Goal: Task Accomplishment & Management: Manage account settings

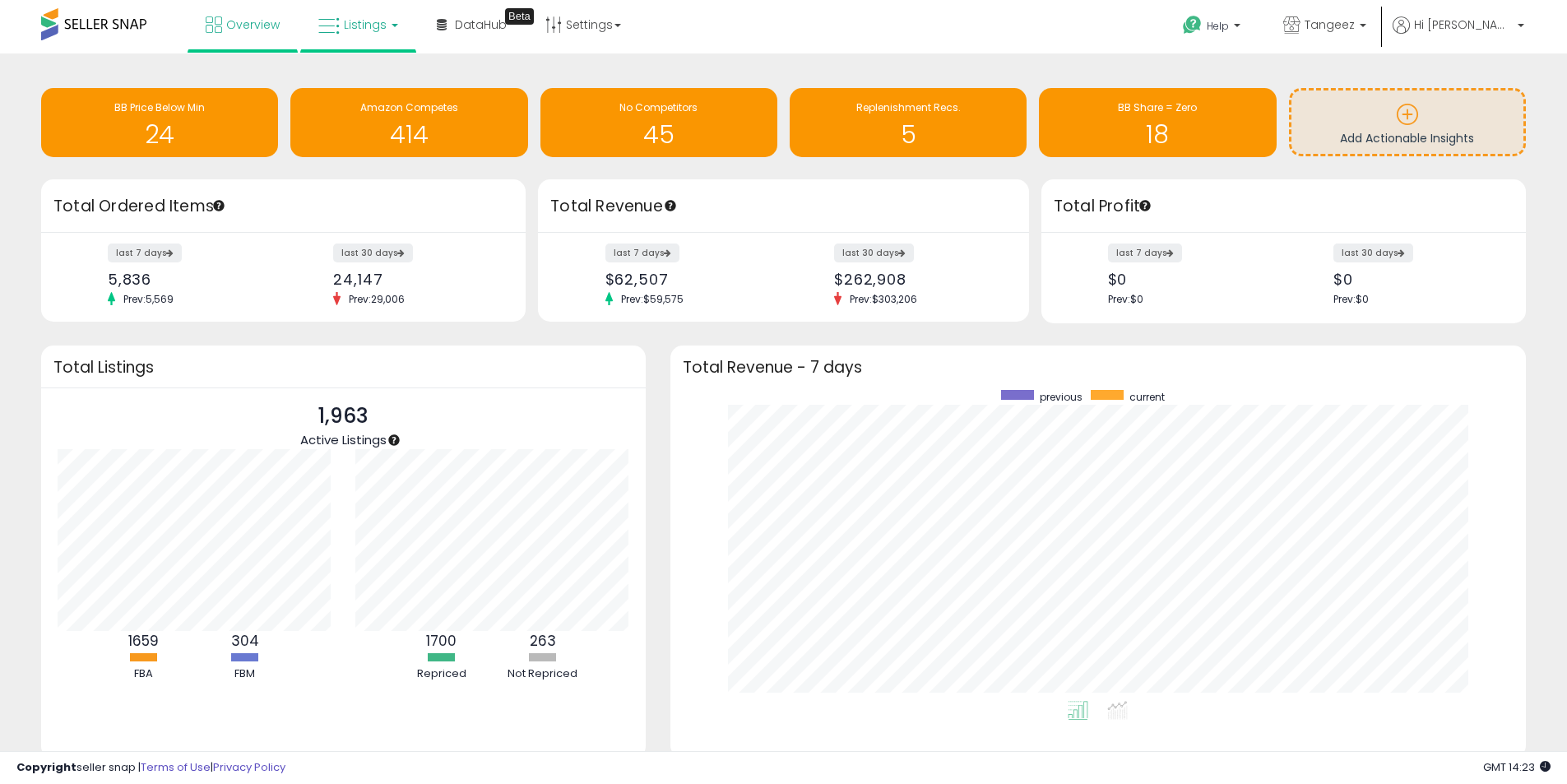
click at [390, 19] on link "Listings" at bounding box center [358, 24] width 104 height 50
click at [376, 84] on icon at bounding box center [370, 81] width 72 height 21
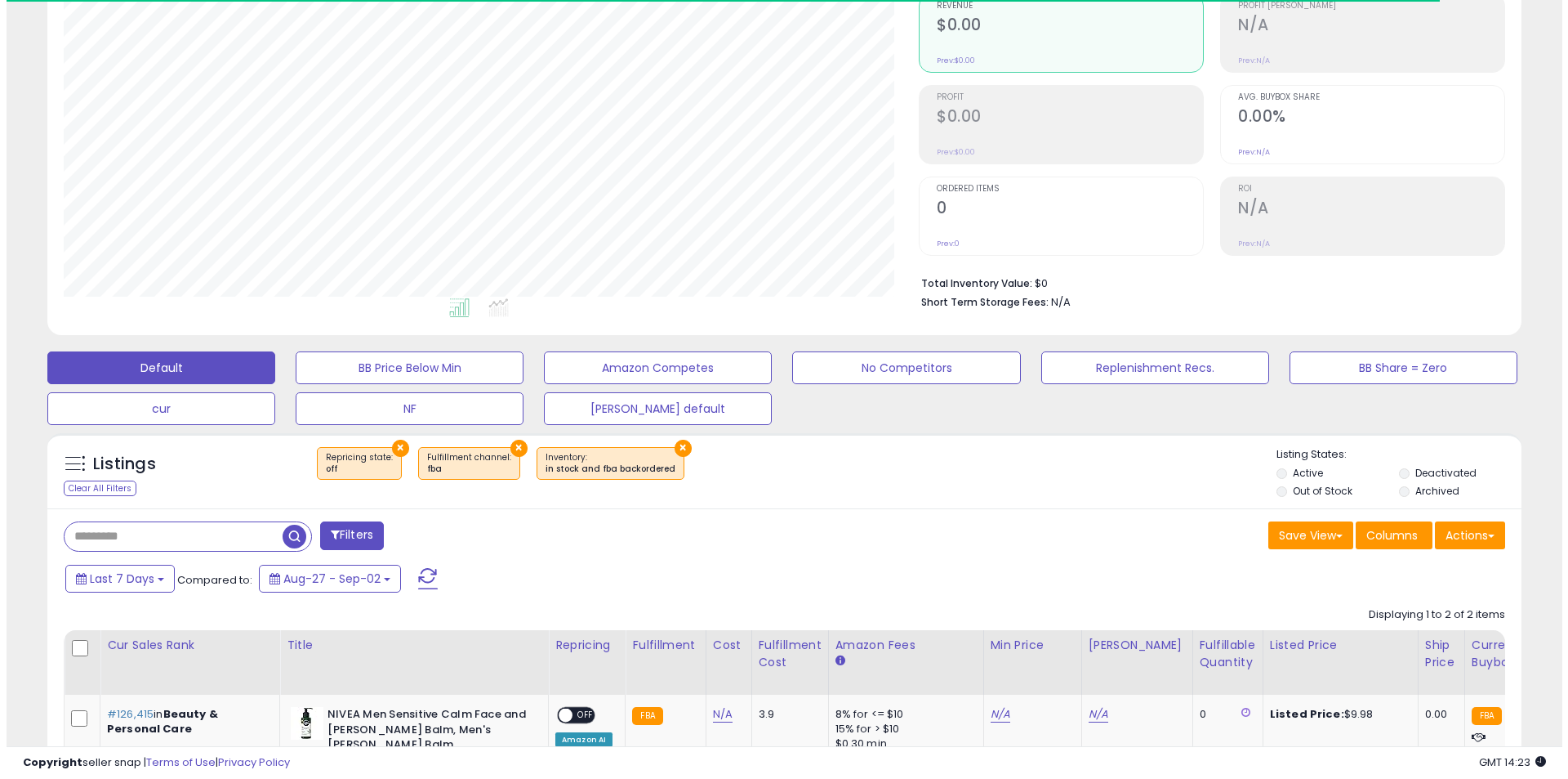
scroll to position [335, 855]
click at [387, 444] on button "×" at bounding box center [394, 448] width 18 height 18
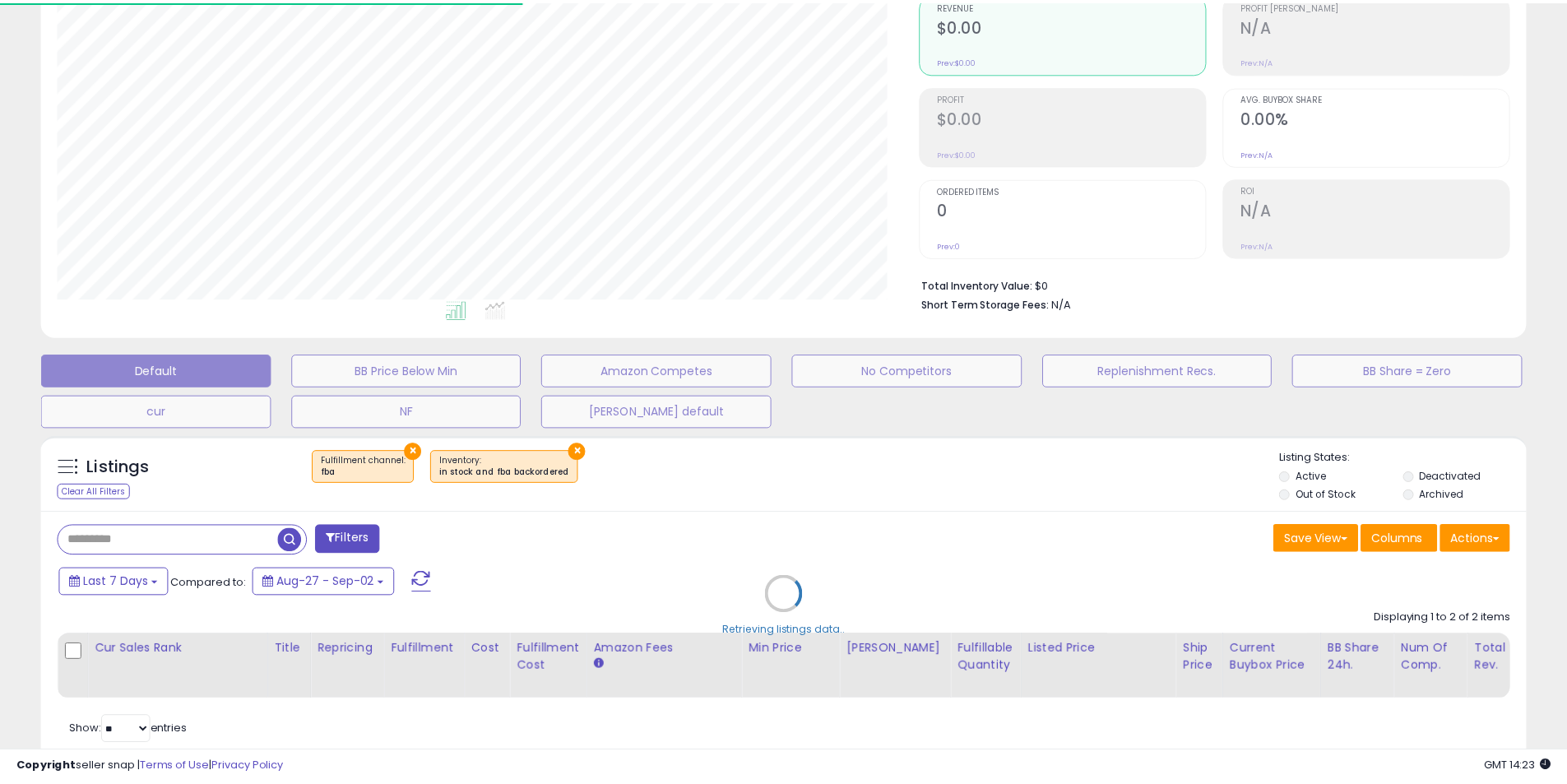
scroll to position [337, 869]
click at [409, 449] on div "Retrieving listings data.." at bounding box center [789, 606] width 1522 height 358
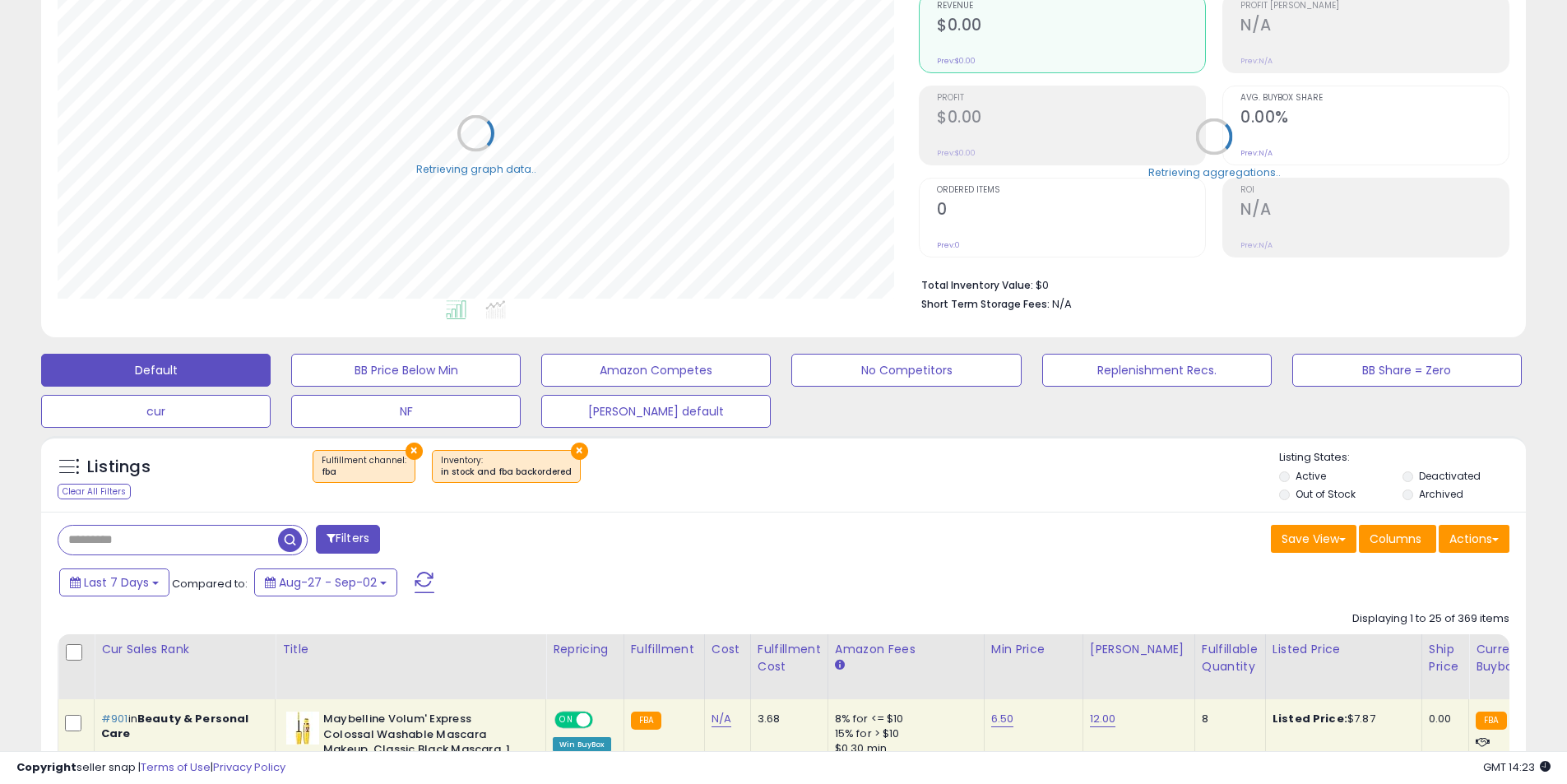
scroll to position [822022, 821857]
click at [408, 440] on div "Listings Clear All Filters × Fulfillment channel : fba ×" at bounding box center [784, 474] width 1485 height 76
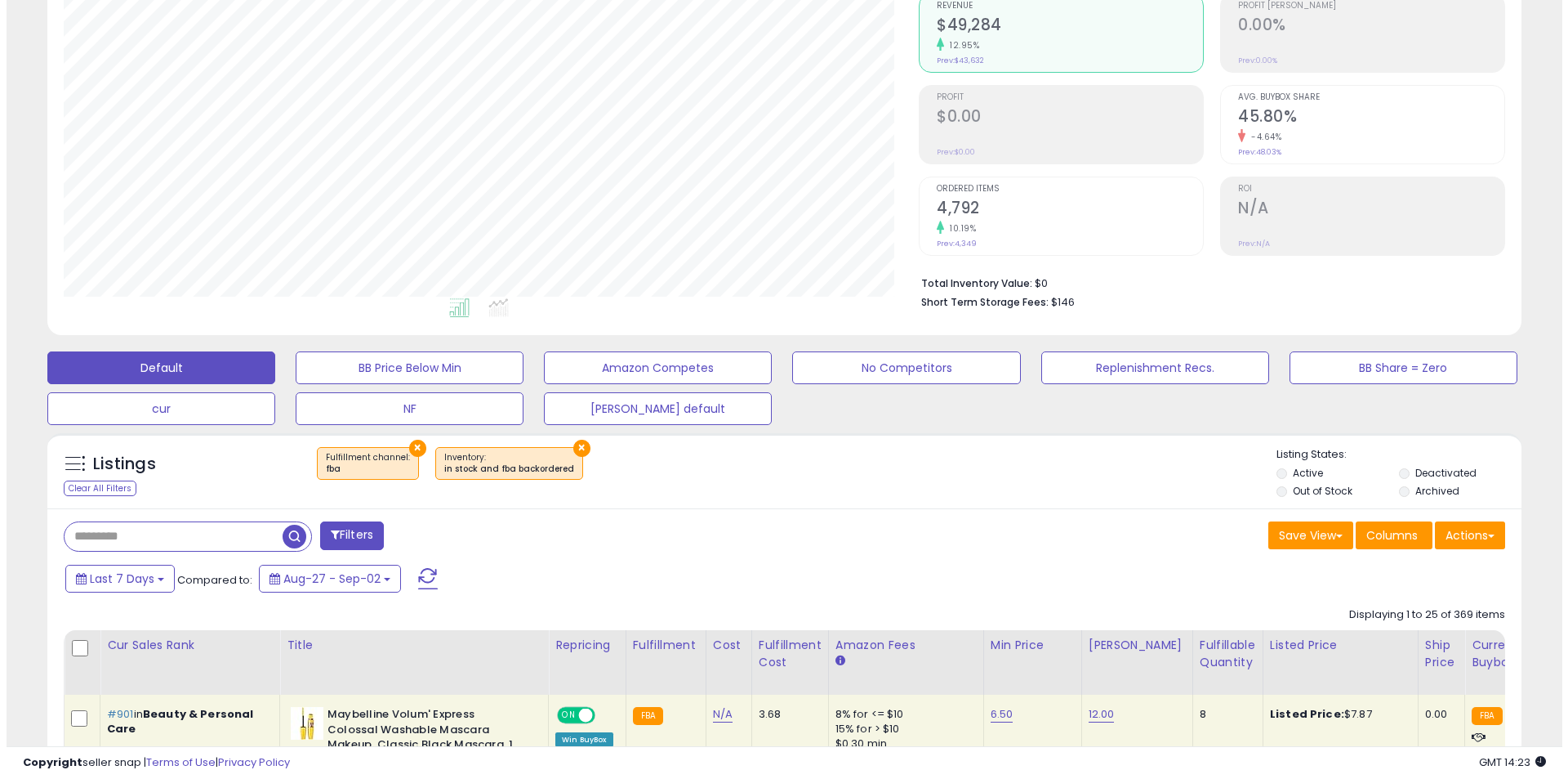
scroll to position [335, 855]
click at [406, 445] on button "×" at bounding box center [411, 448] width 18 height 18
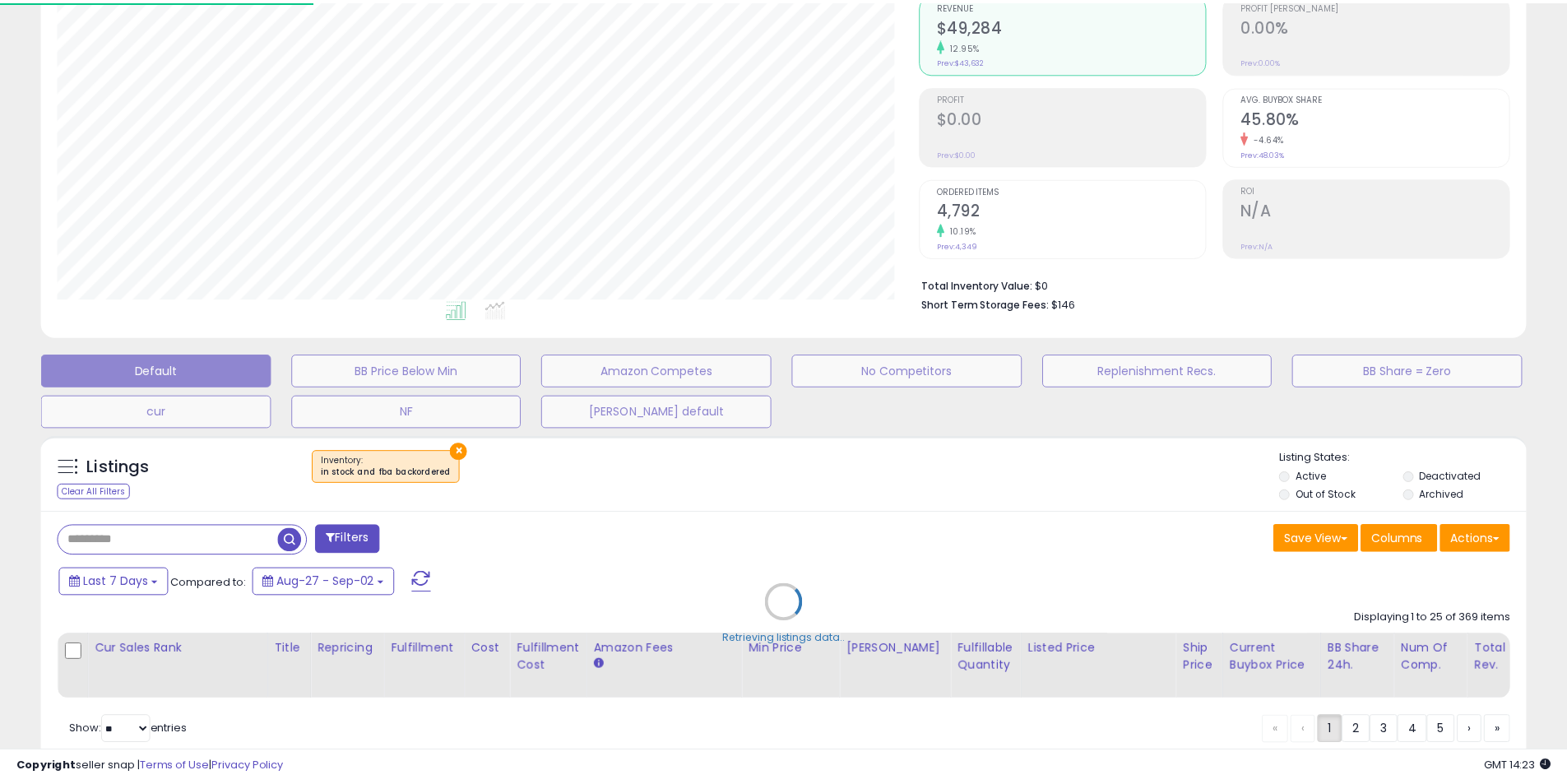
scroll to position [337, 869]
click at [458, 454] on div "Retrieving listings data.." at bounding box center [789, 615] width 1522 height 374
click at [452, 451] on div "Retrieving listings data.." at bounding box center [789, 615] width 1522 height 374
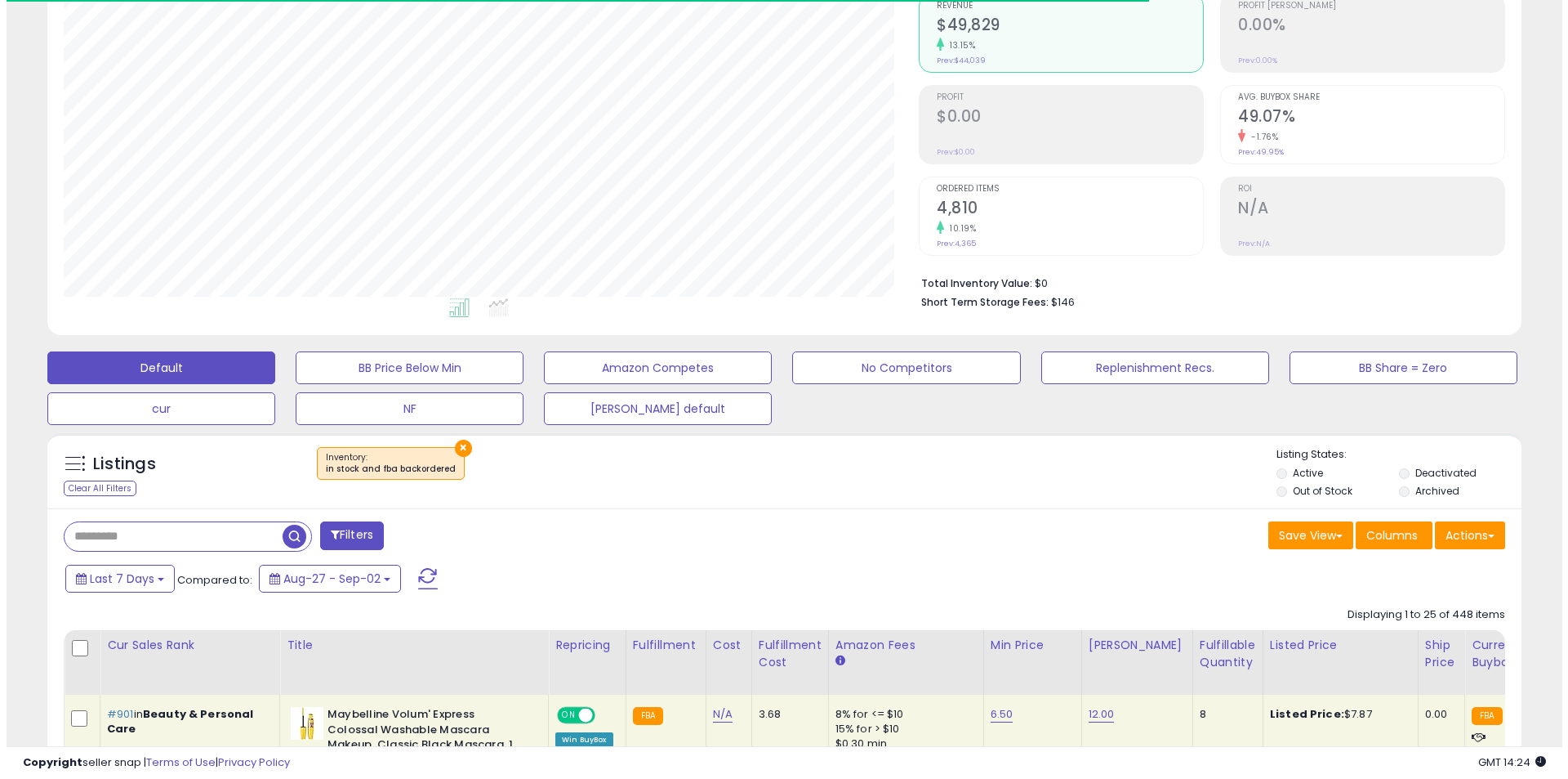
scroll to position [335, 855]
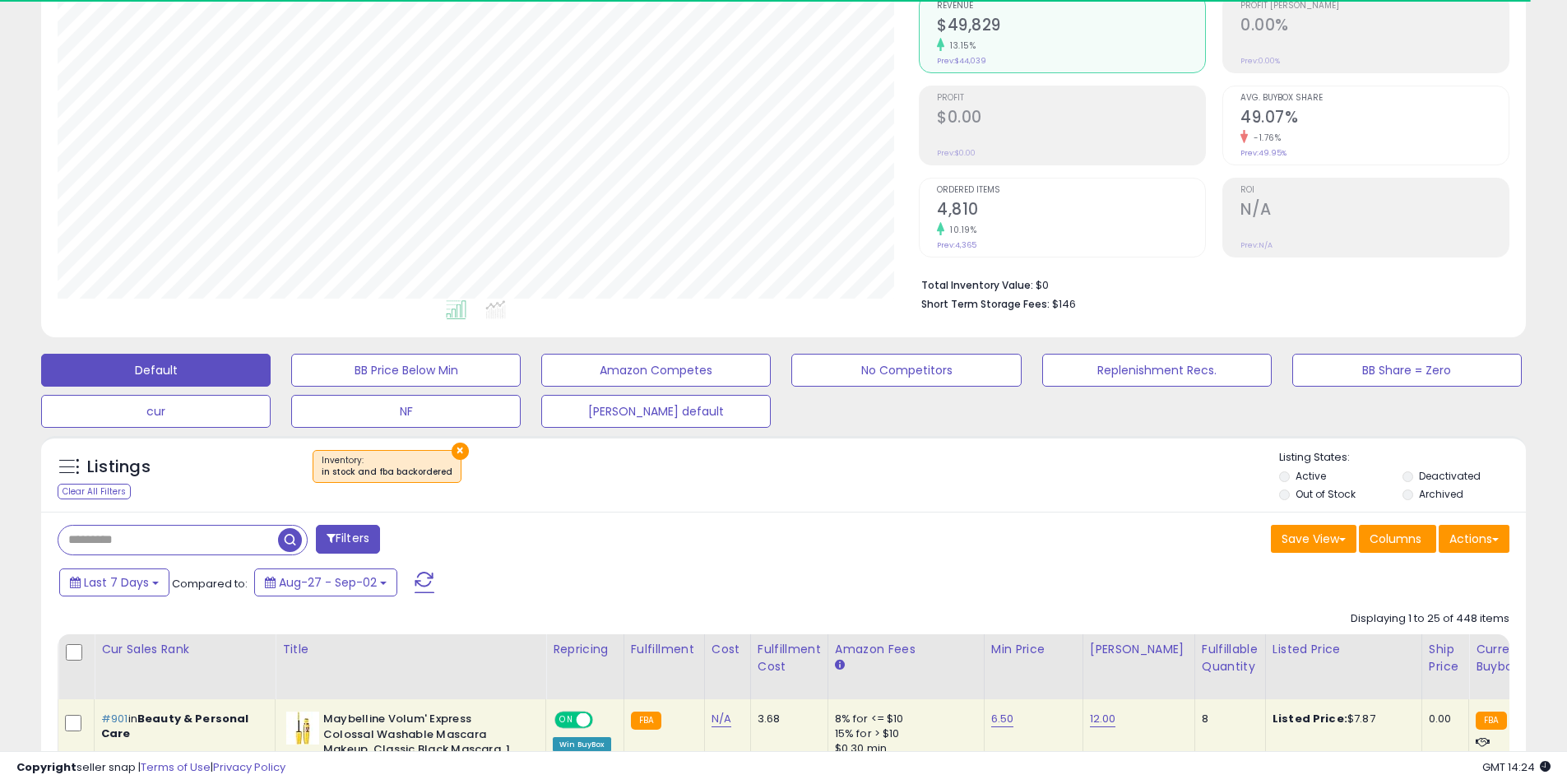
click at [452, 447] on button "×" at bounding box center [460, 451] width 18 height 18
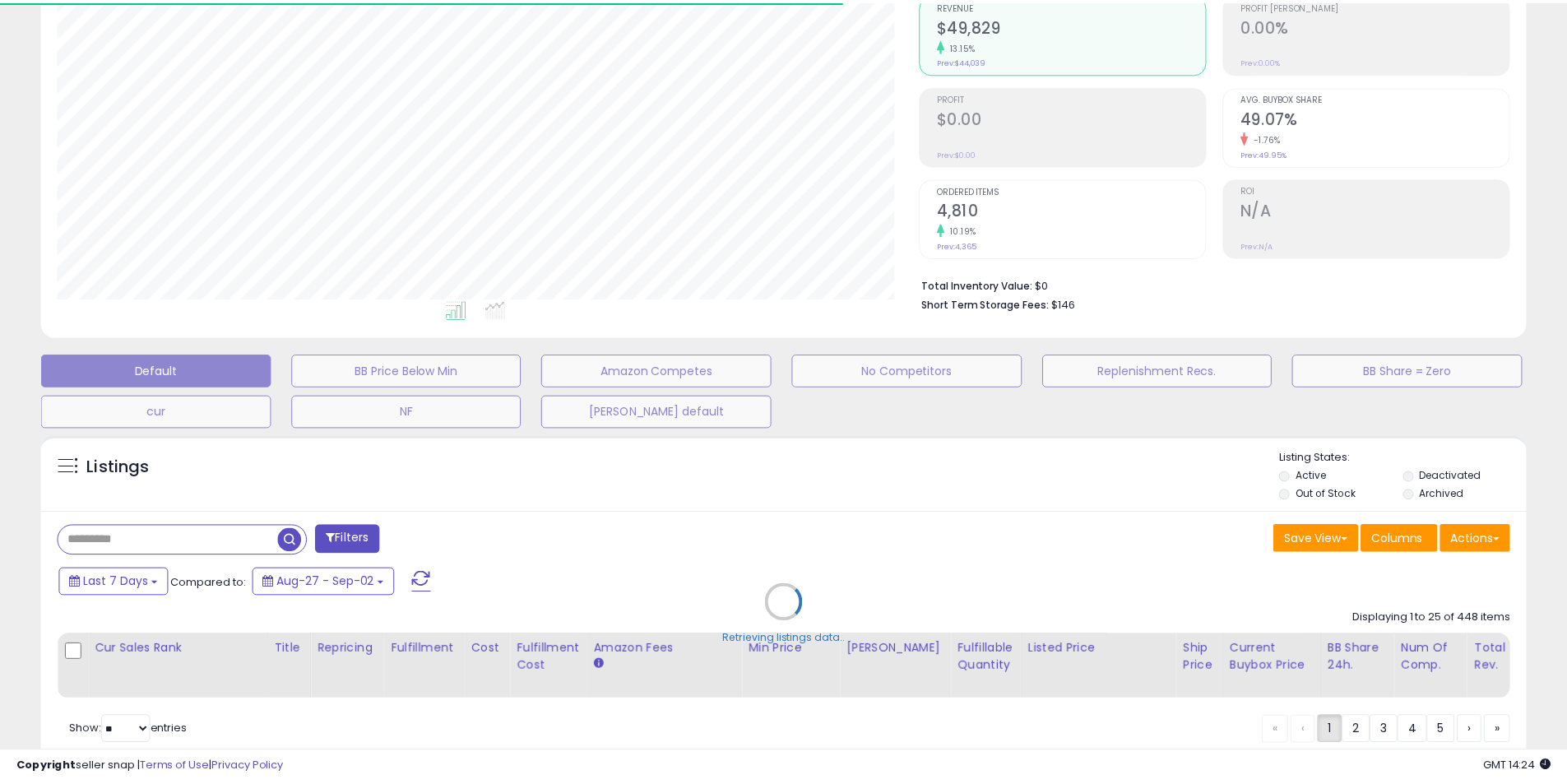
scroll to position [337, 869]
click at [167, 543] on div "Retrieving listings data.." at bounding box center [789, 615] width 1522 height 374
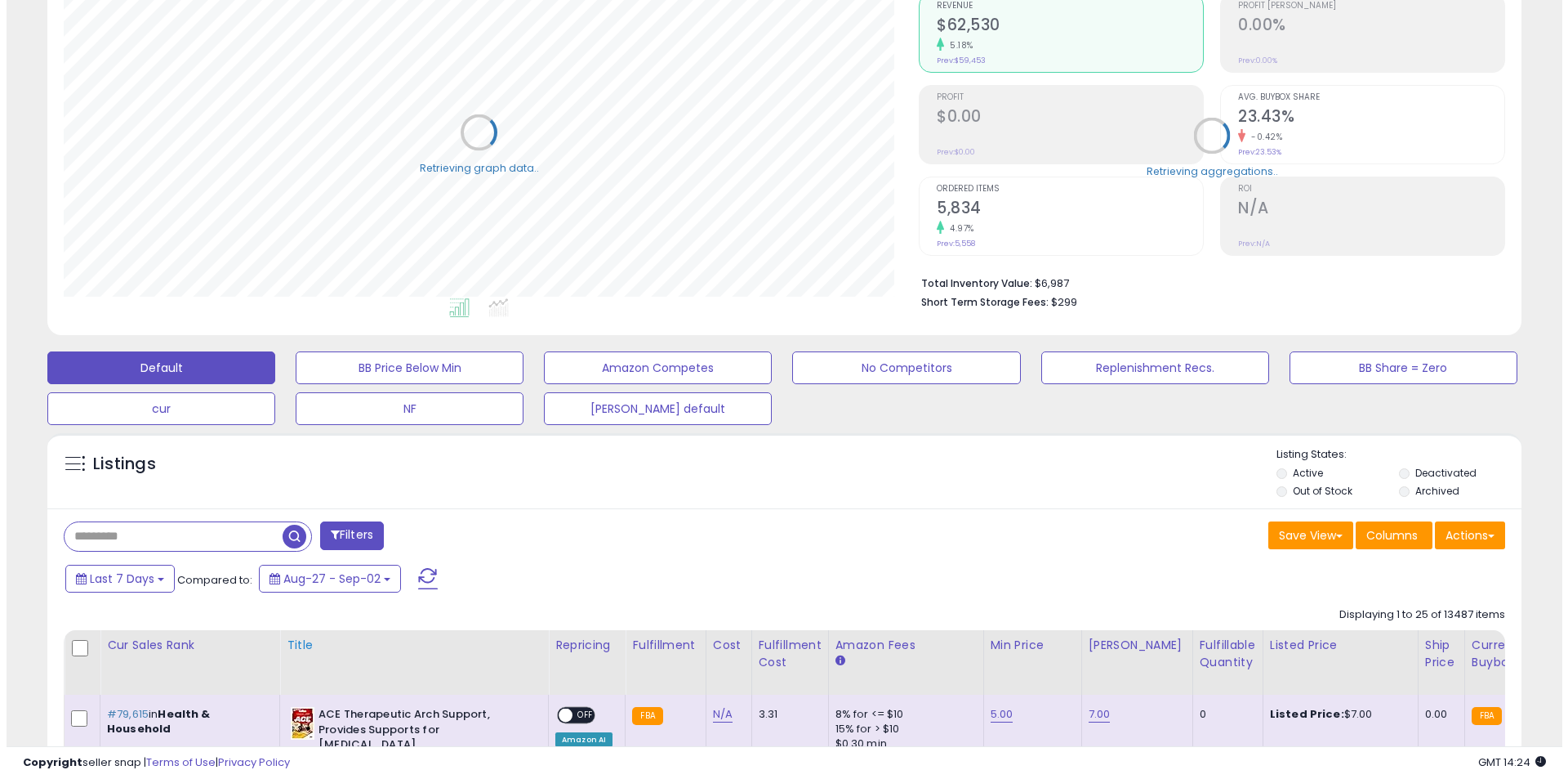
scroll to position [327, 0]
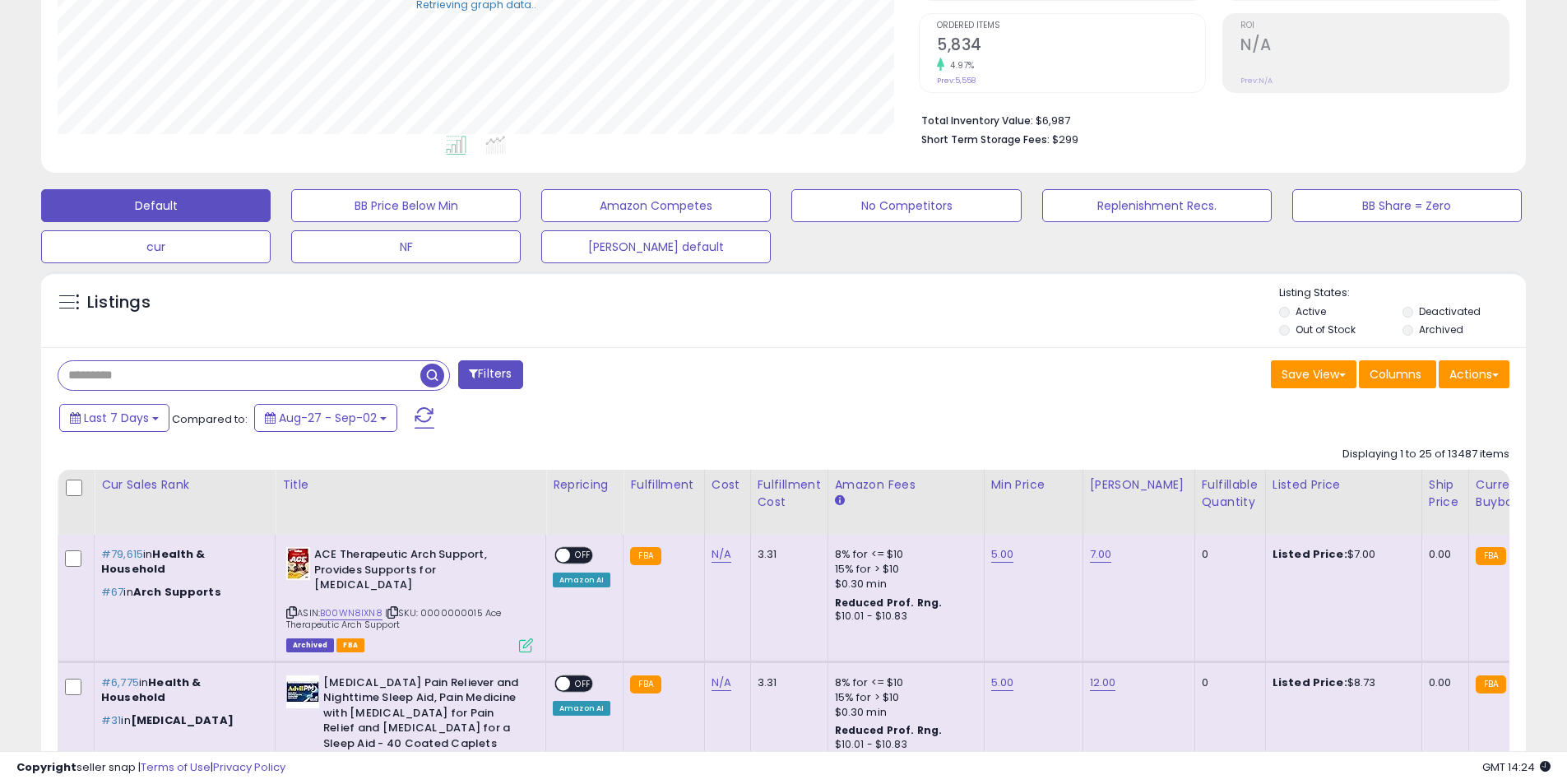
click at [156, 376] on input "text" at bounding box center [239, 376] width 362 height 29
paste input "**********"
type input "**********"
click at [496, 380] on button "Filters" at bounding box center [490, 375] width 64 height 29
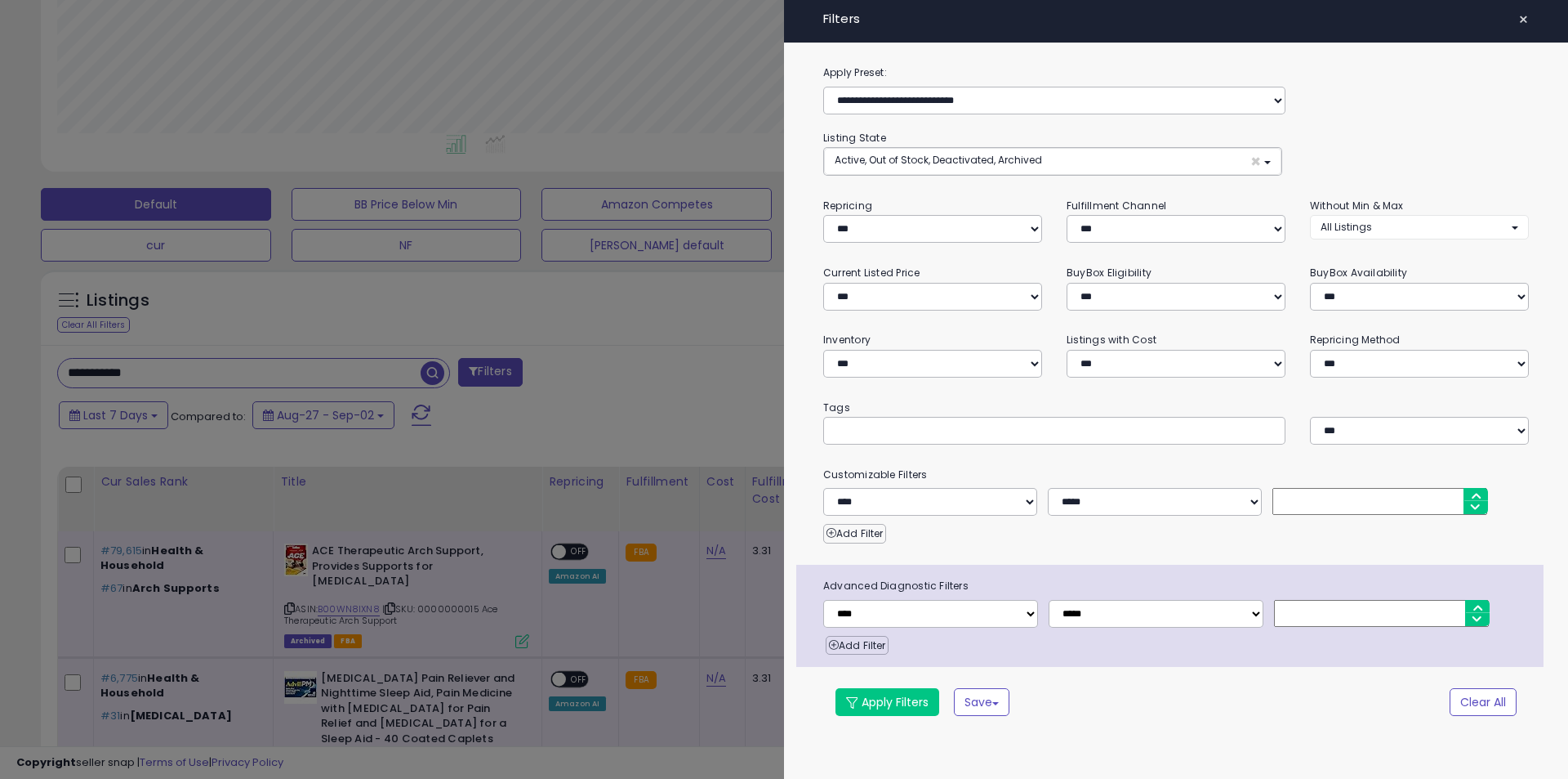
scroll to position [335, 862]
click at [634, 344] on div at bounding box center [784, 389] width 1568 height 779
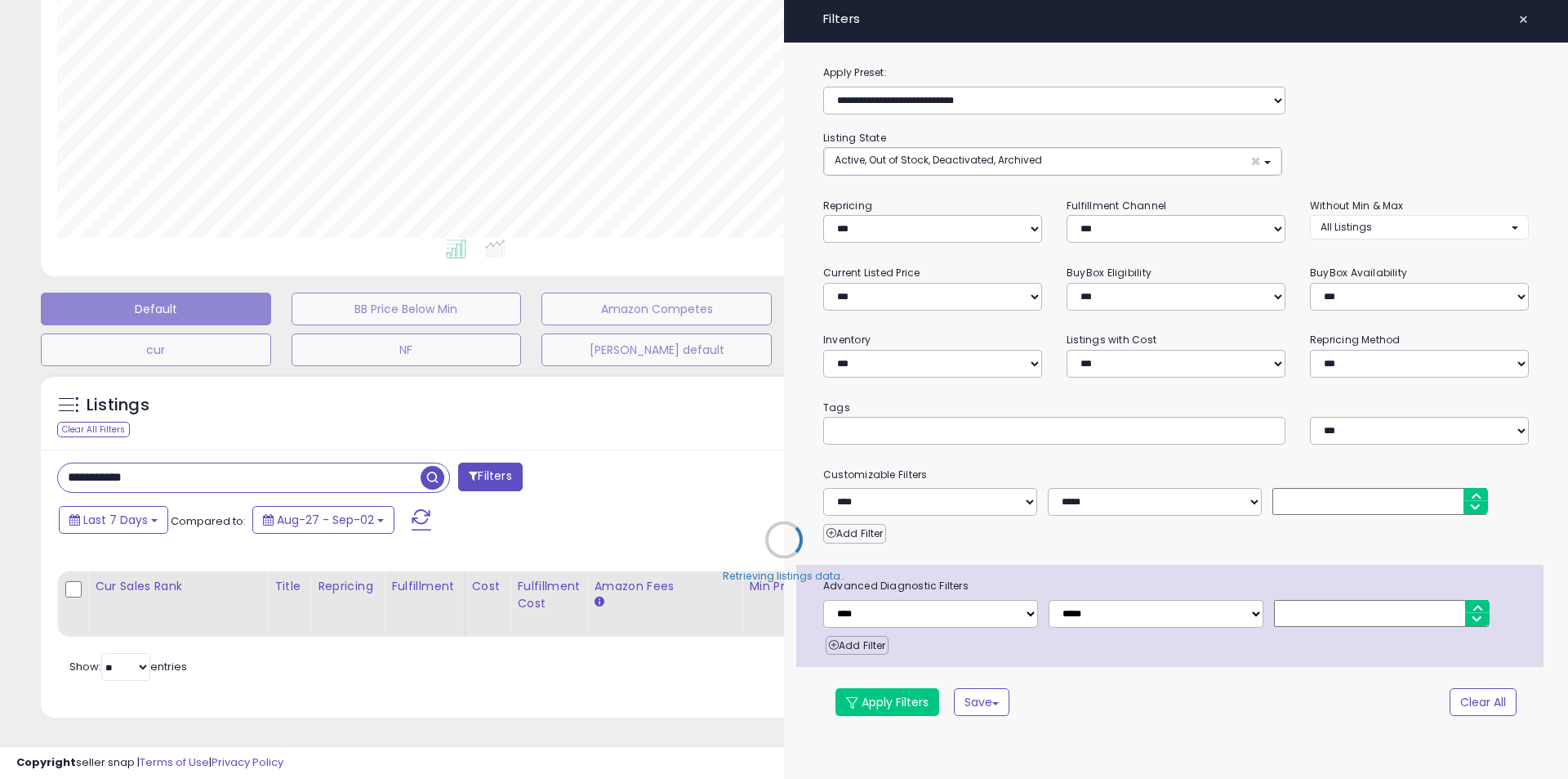
click at [433, 373] on div "Retrieving listings data.." at bounding box center [784, 551] width 1511 height 372
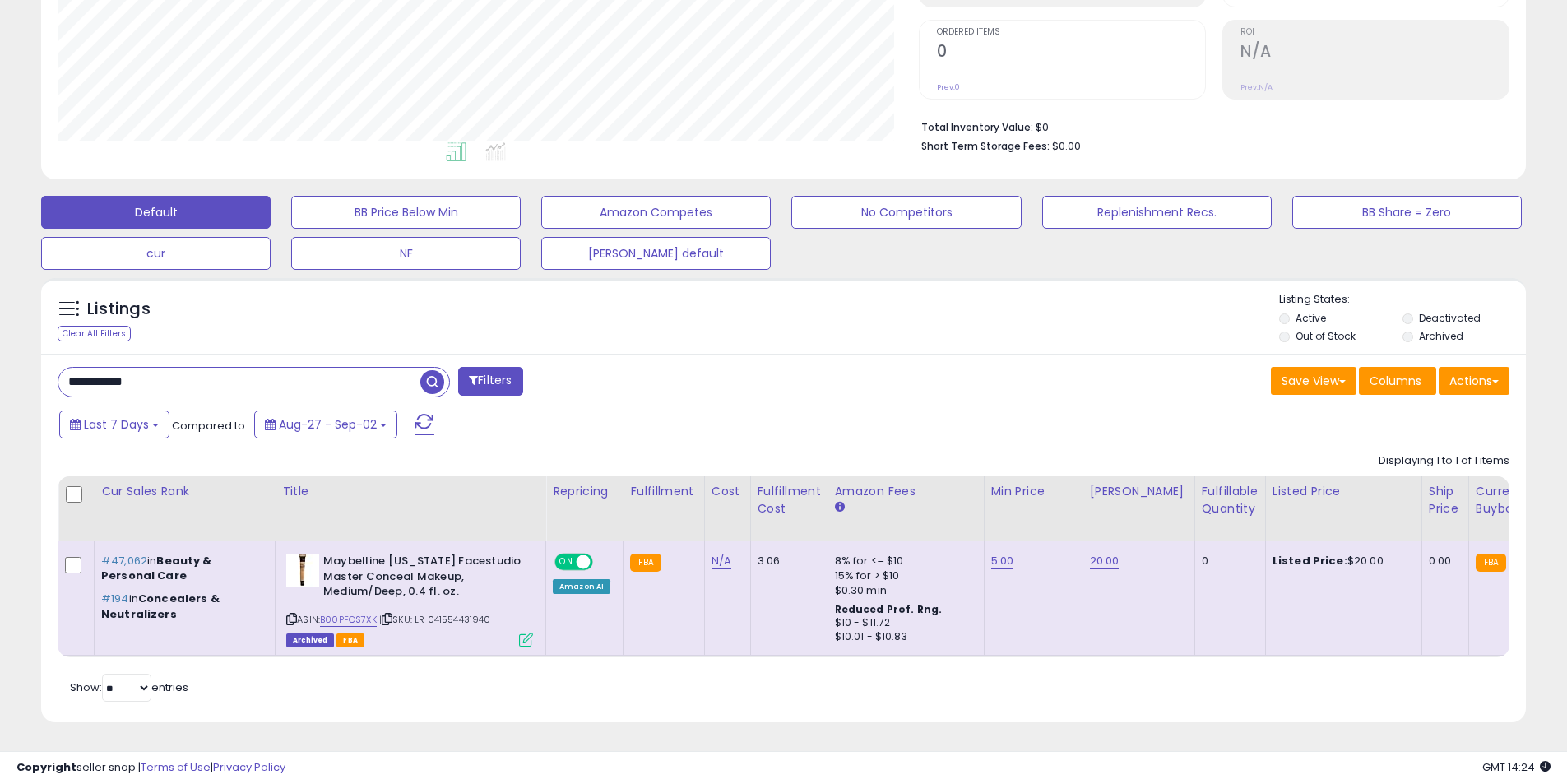
scroll to position [337, 861]
click at [1097, 552] on link "20.00" at bounding box center [1104, 561] width 29 height 17
type input "*"
type input "*****"
click at [1159, 507] on button "submit" at bounding box center [1145, 519] width 28 height 24
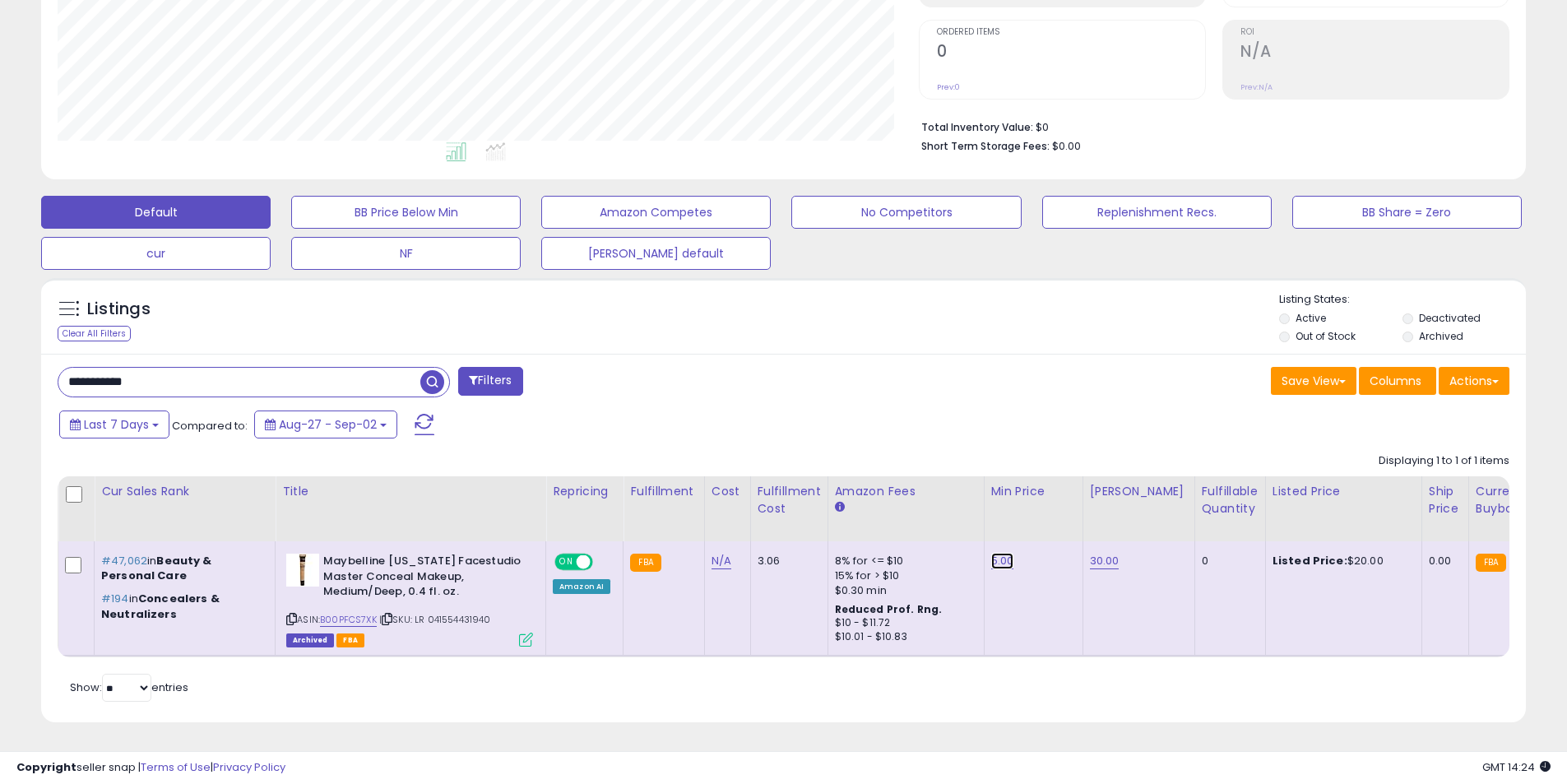
click at [992, 552] on link "5.00" at bounding box center [1003, 561] width 23 height 17
type input "*"
type input "*****"
click at [1048, 513] on icon "submit" at bounding box center [1043, 518] width 10 height 10
click at [236, 378] on input "**********" at bounding box center [239, 382] width 362 height 29
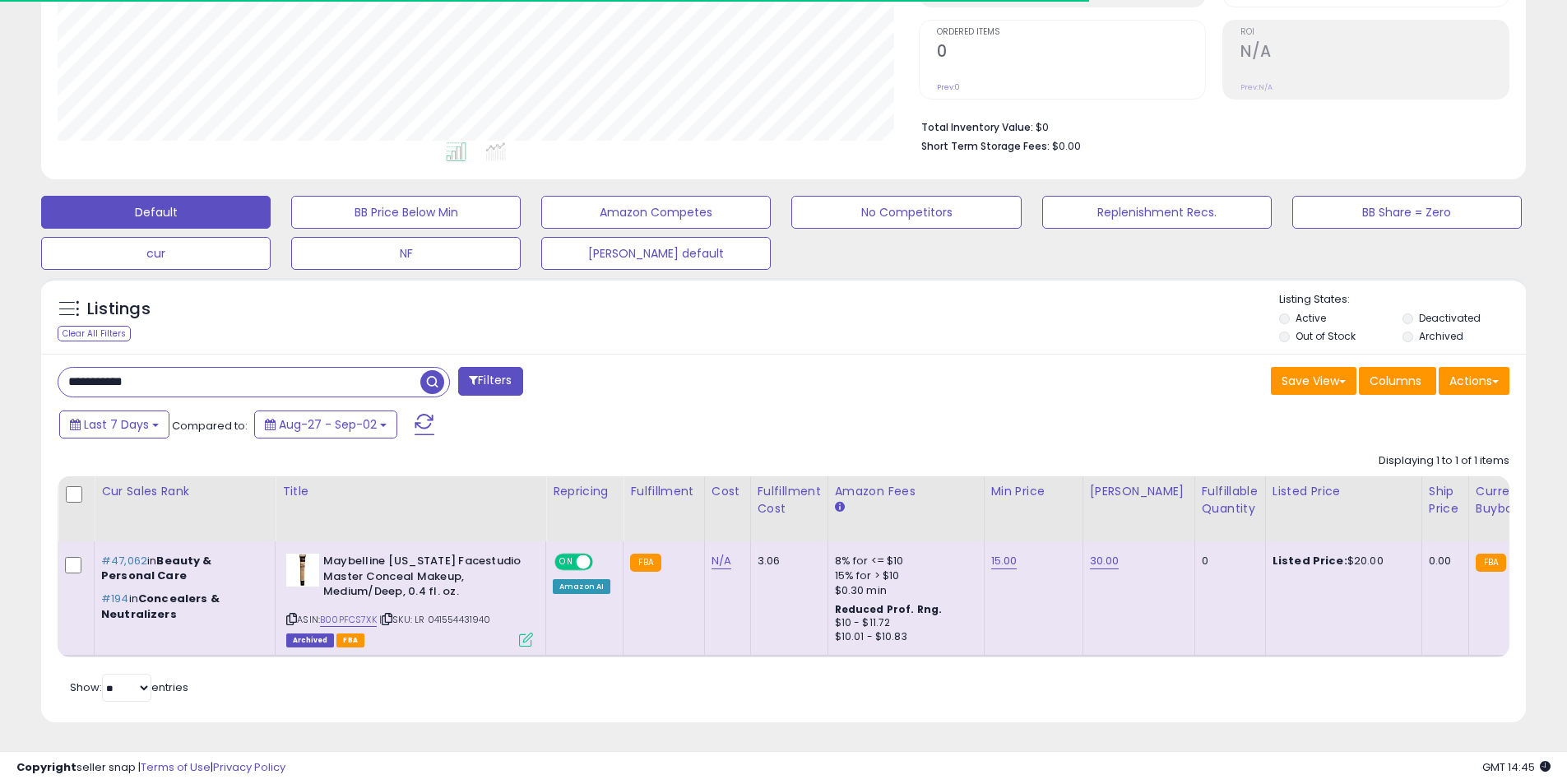
click at [236, 378] on input "**********" at bounding box center [239, 382] width 362 height 29
paste input "text"
type input "**********"
click at [439, 374] on span "button" at bounding box center [432, 381] width 24 height 24
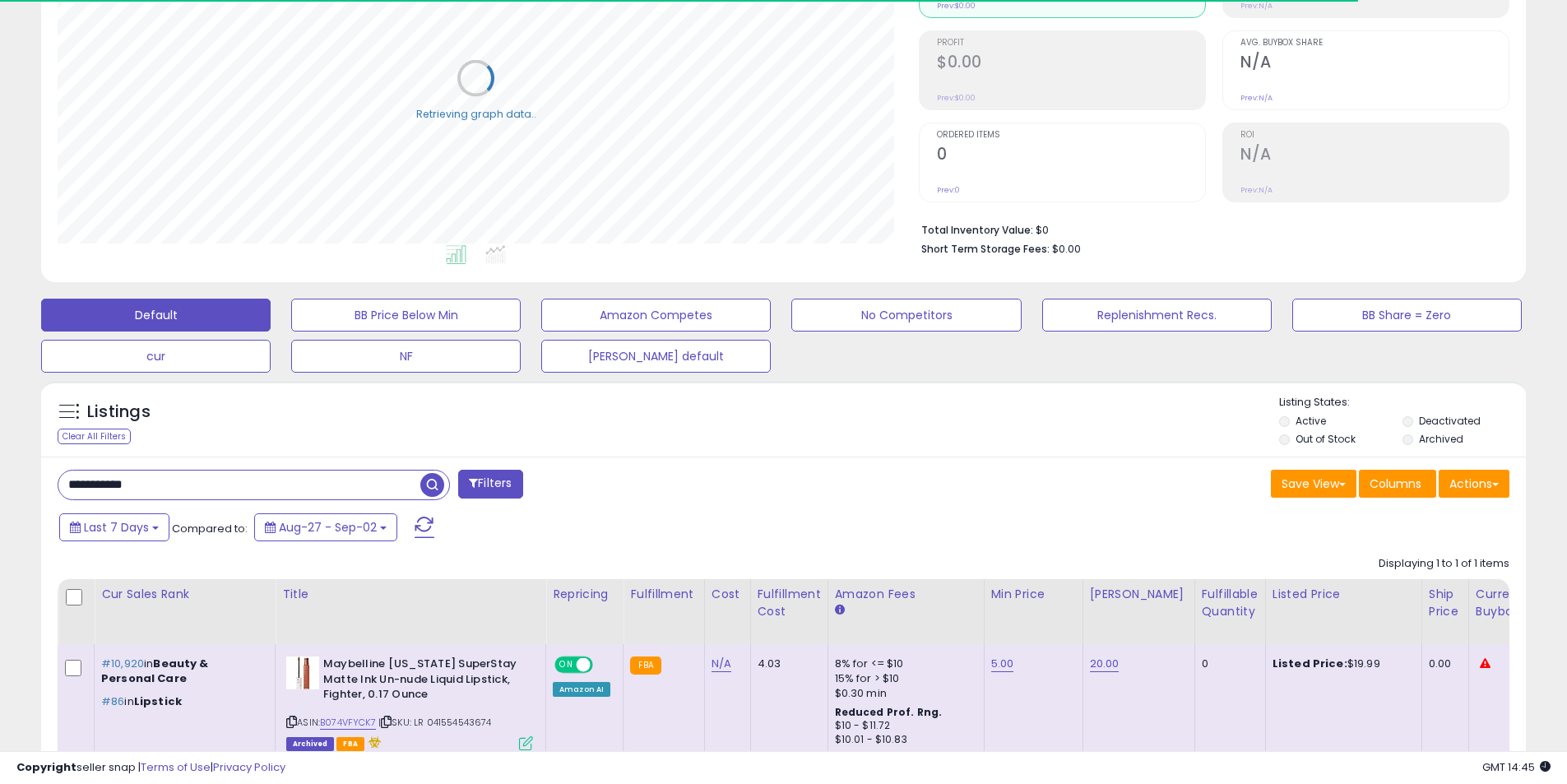
scroll to position [335, 0]
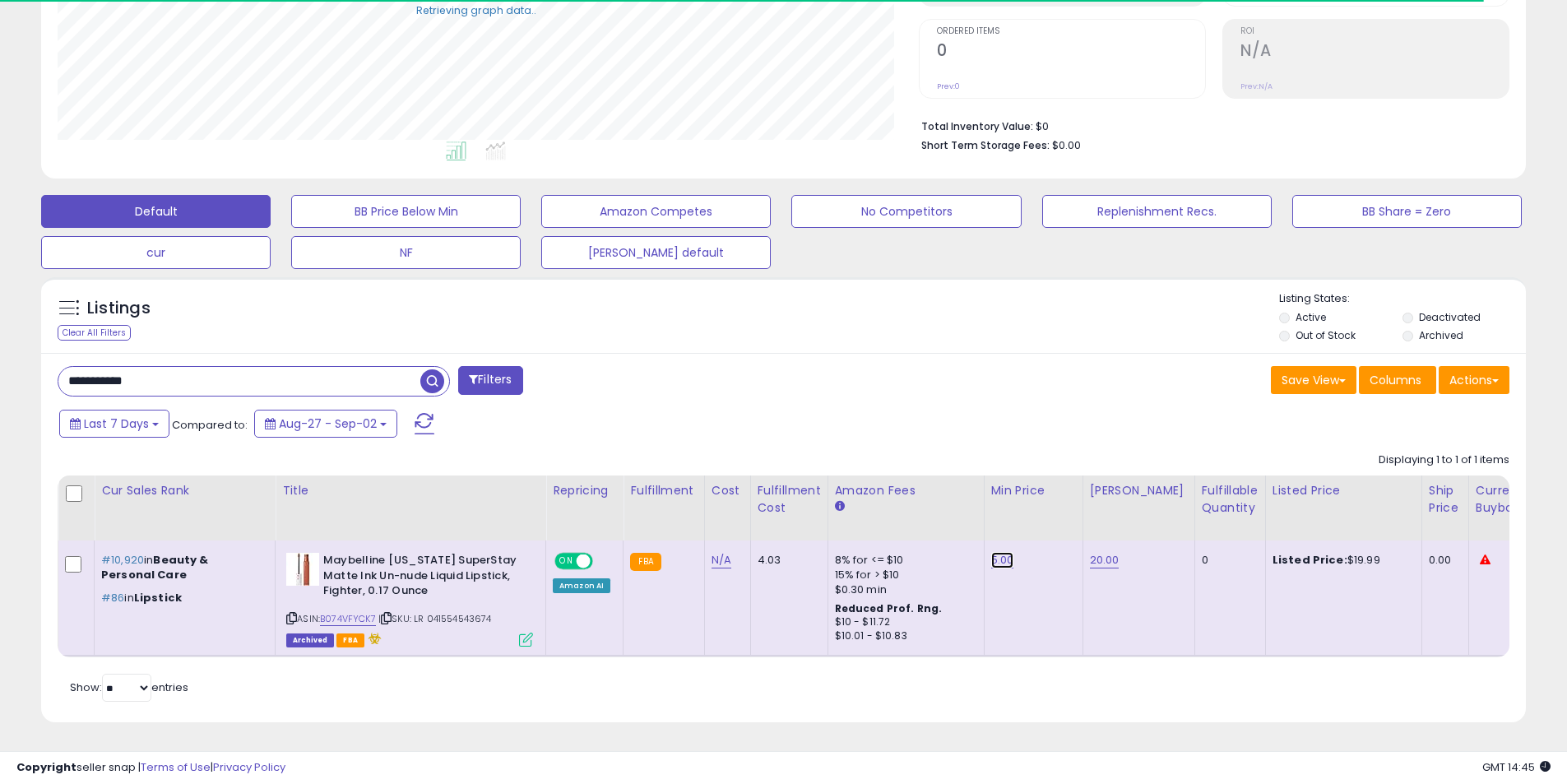
click at [992, 552] on link "5.00" at bounding box center [1003, 560] width 23 height 17
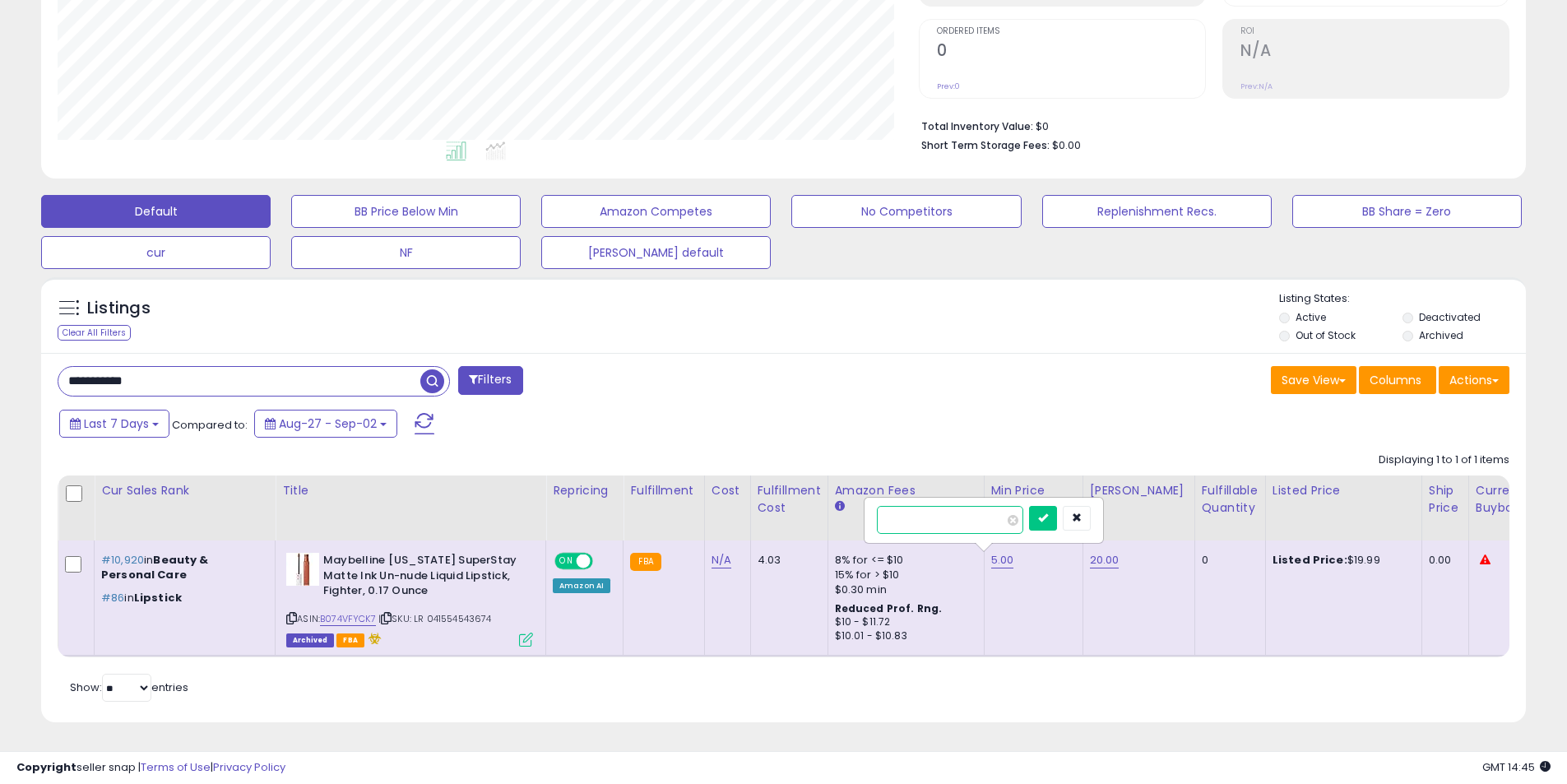
scroll to position [337, 861]
type input "*"
type input "*****"
click at [1048, 512] on icon "submit" at bounding box center [1043, 517] width 10 height 10
click at [998, 552] on link "10.00" at bounding box center [1004, 560] width 26 height 17
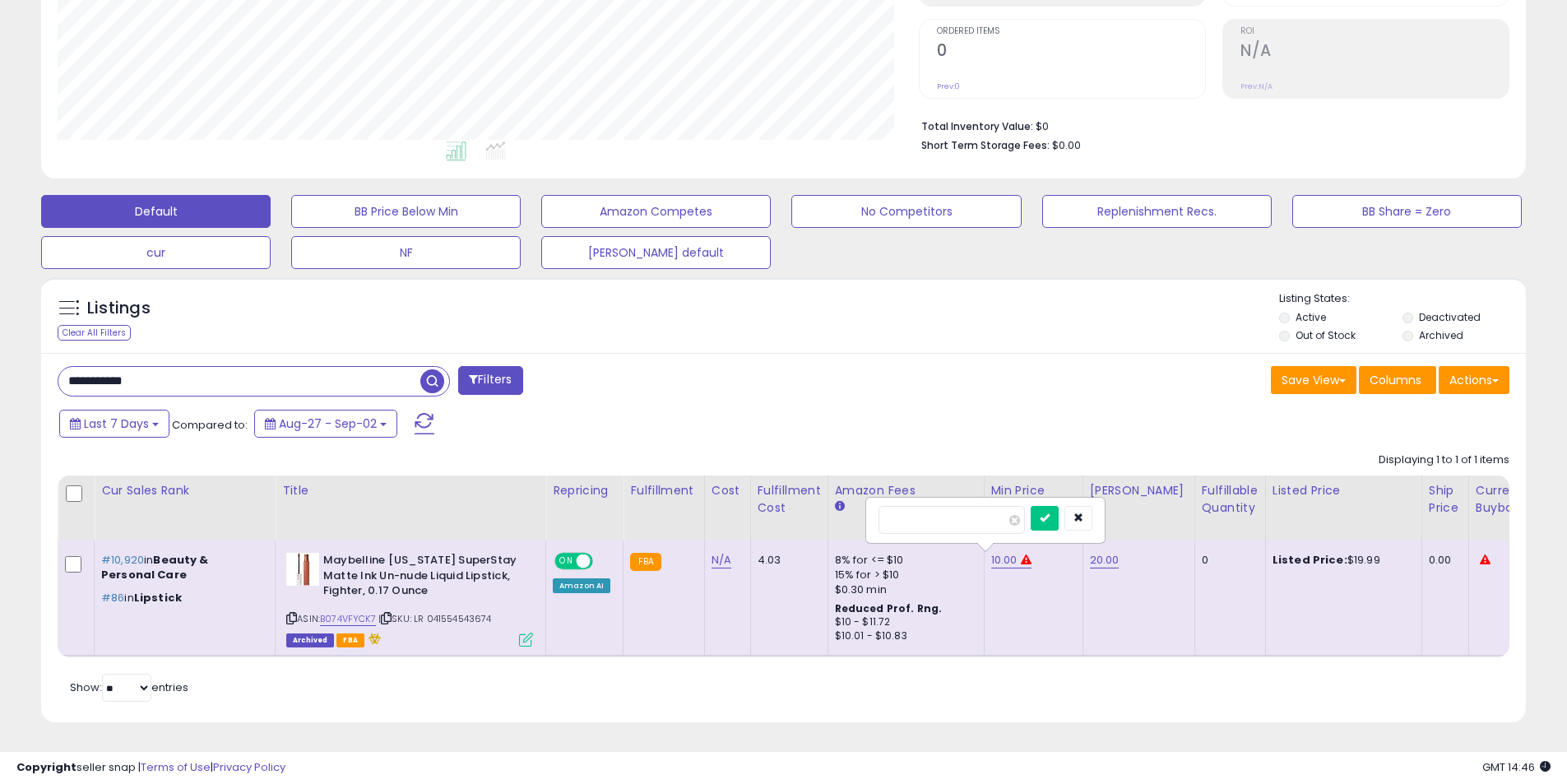
click at [1480, 554] on icon at bounding box center [1485, 559] width 11 height 11
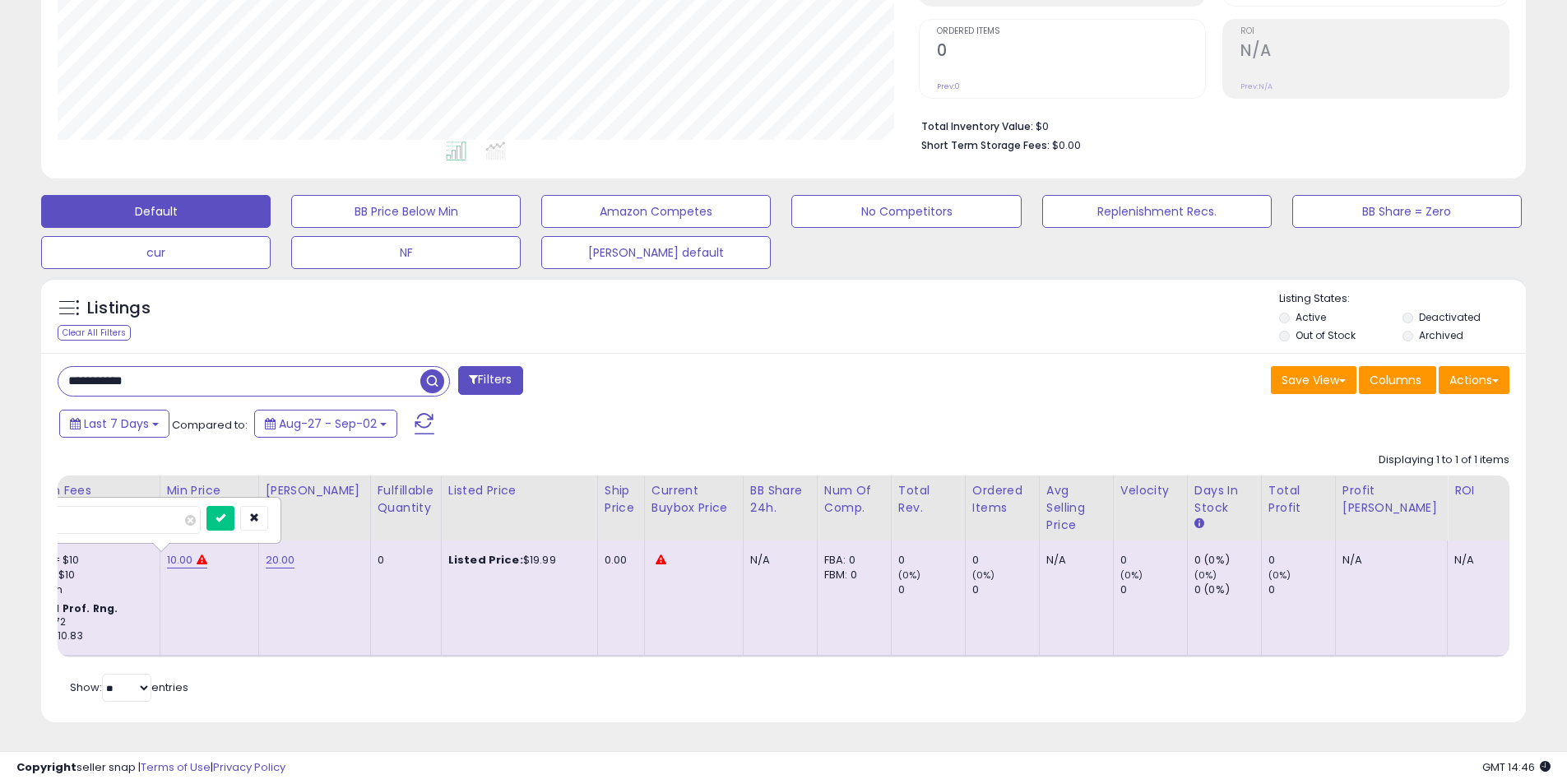
scroll to position [0, 904]
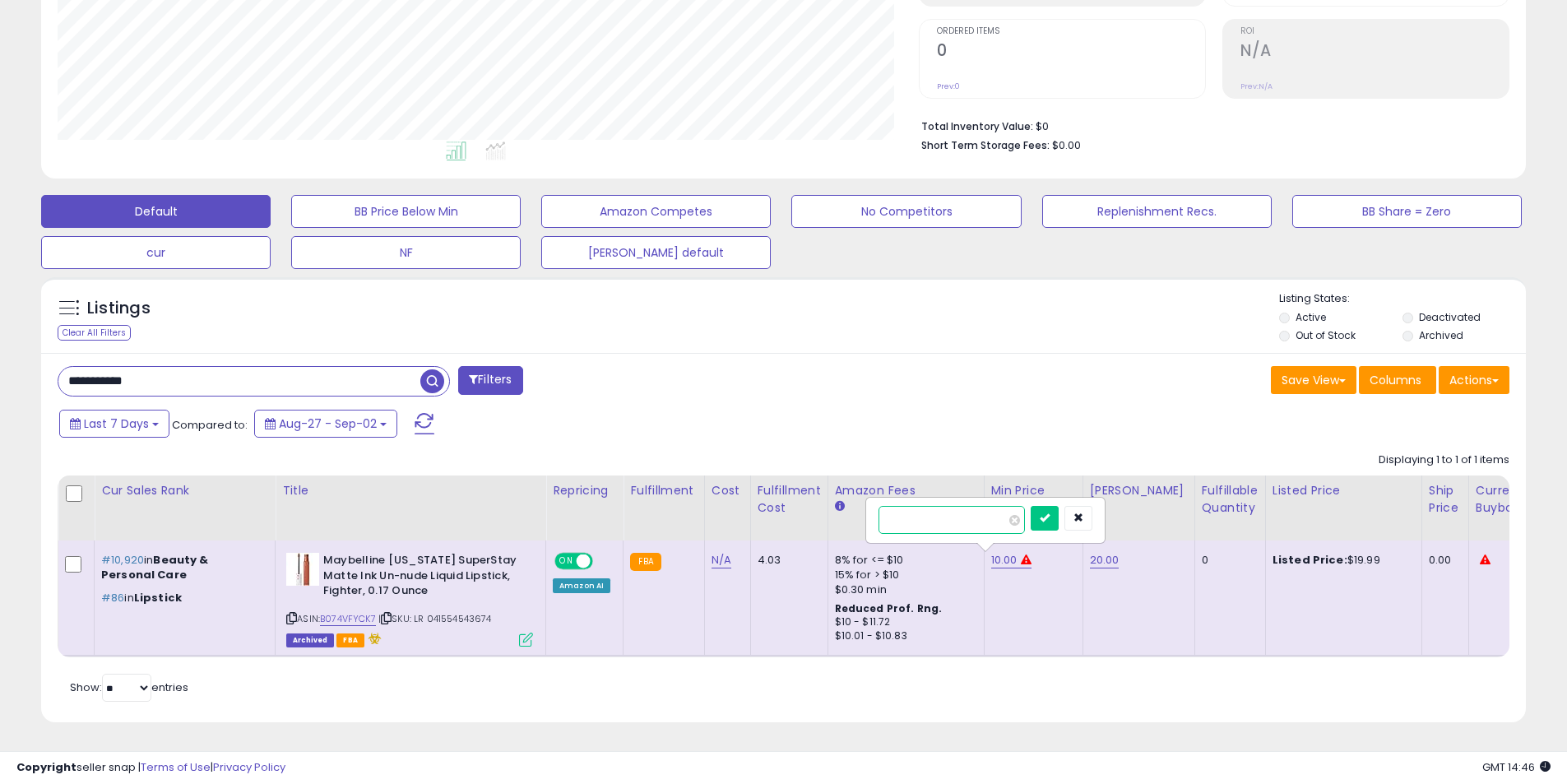
click at [903, 510] on input "*****" at bounding box center [952, 520] width 147 height 28
type input "*****"
click at [1050, 512] on icon "submit" at bounding box center [1045, 517] width 10 height 10
